Goal: Task Accomplishment & Management: Use online tool/utility

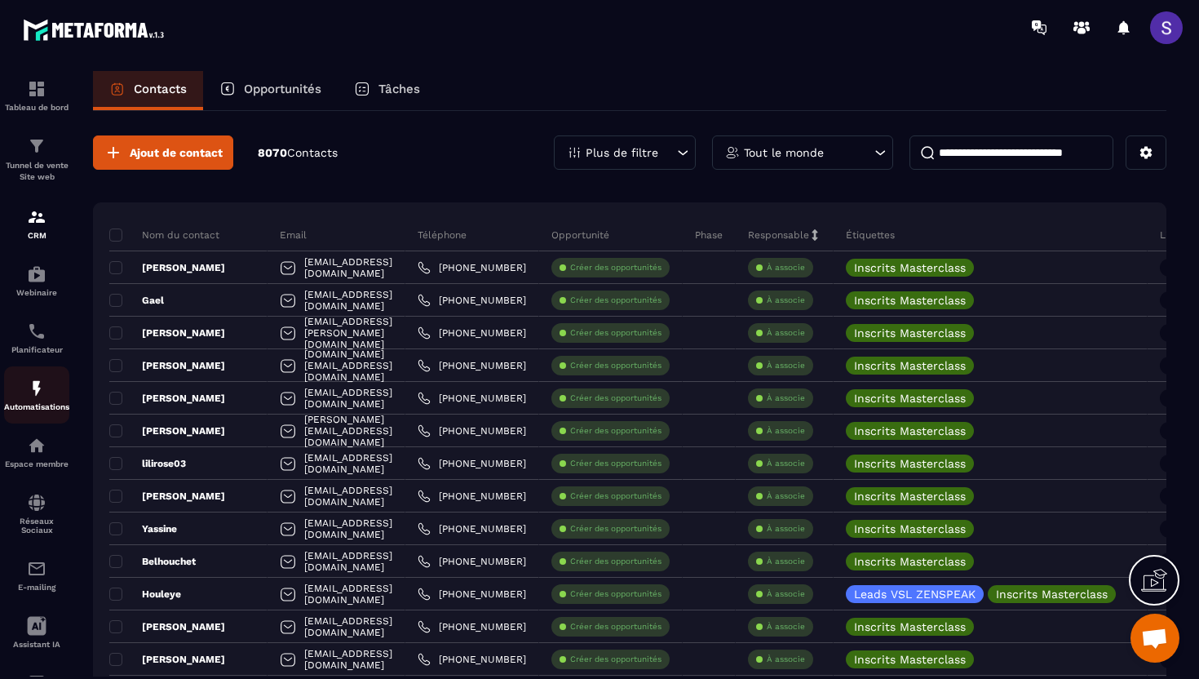
click at [26, 383] on div "Automatisations" at bounding box center [36, 395] width 65 height 33
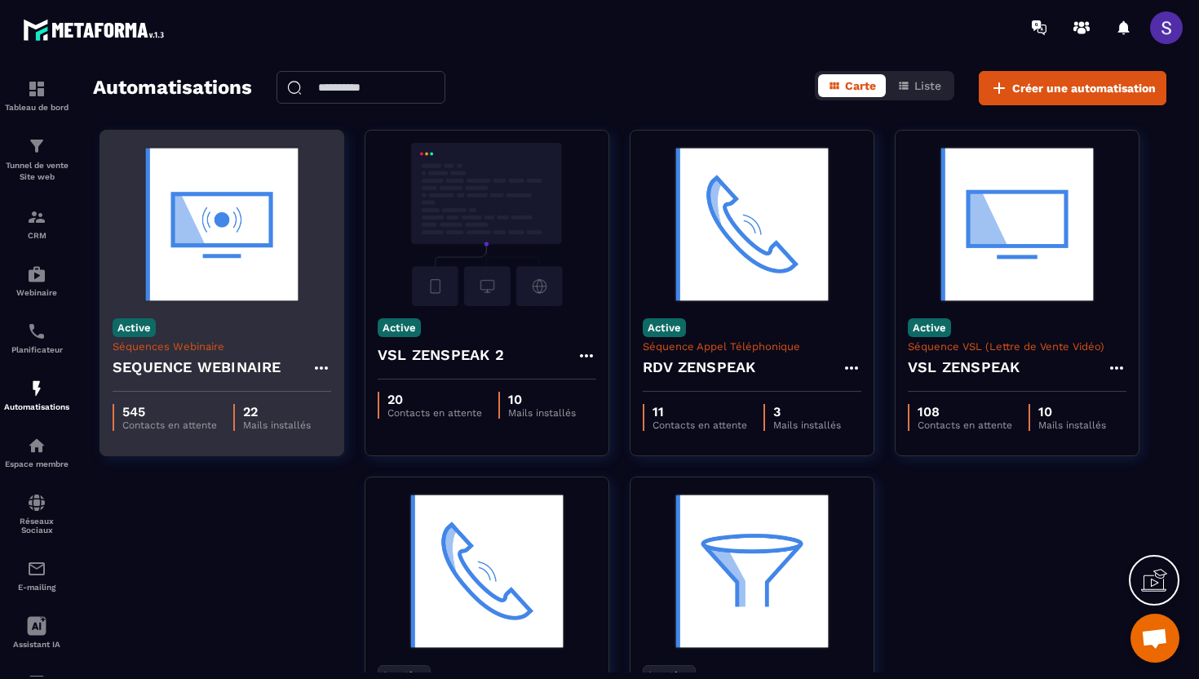
click at [202, 341] on p "Séquences Webinaire" at bounding box center [222, 346] width 219 height 12
click at [216, 241] on img at bounding box center [222, 224] width 219 height 163
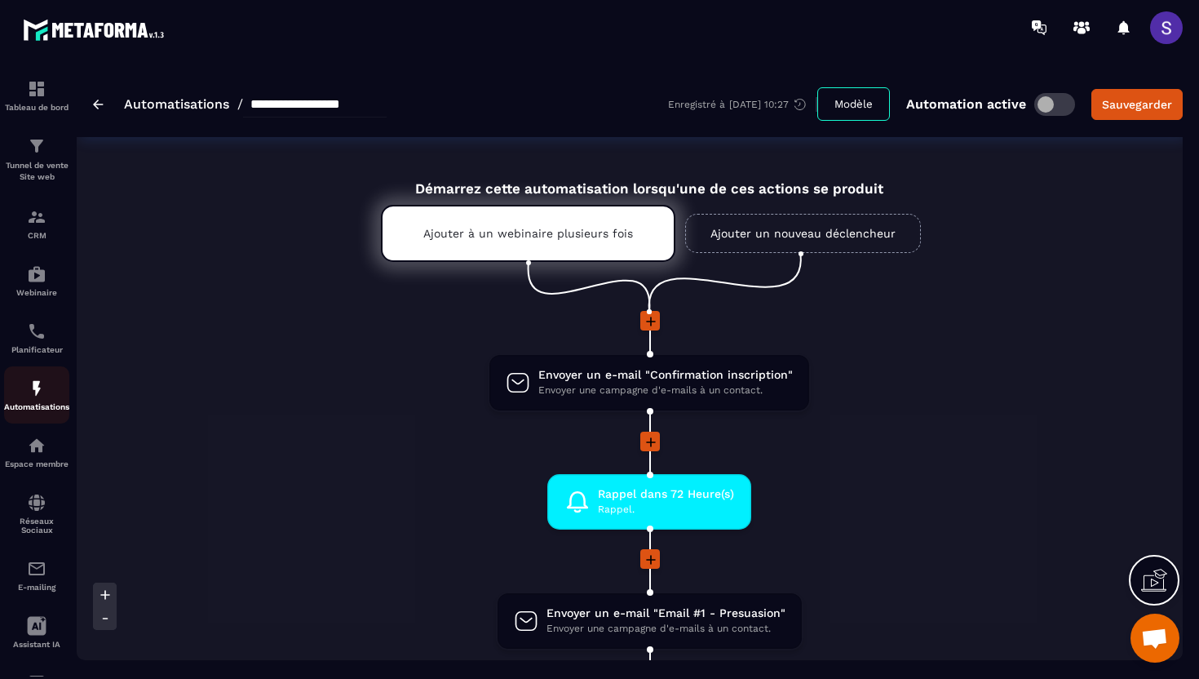
click at [24, 403] on div "Automatisations" at bounding box center [36, 395] width 65 height 33
